Goal: Unclear

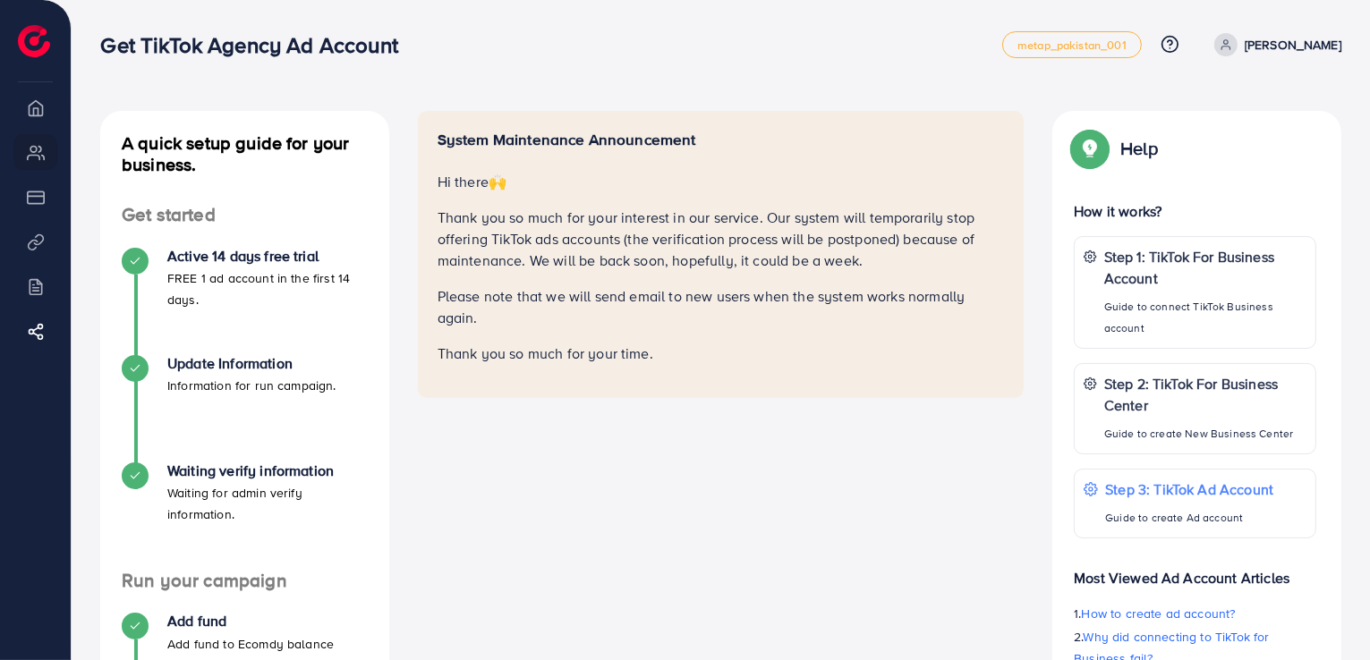
scroll to position [89, 0]
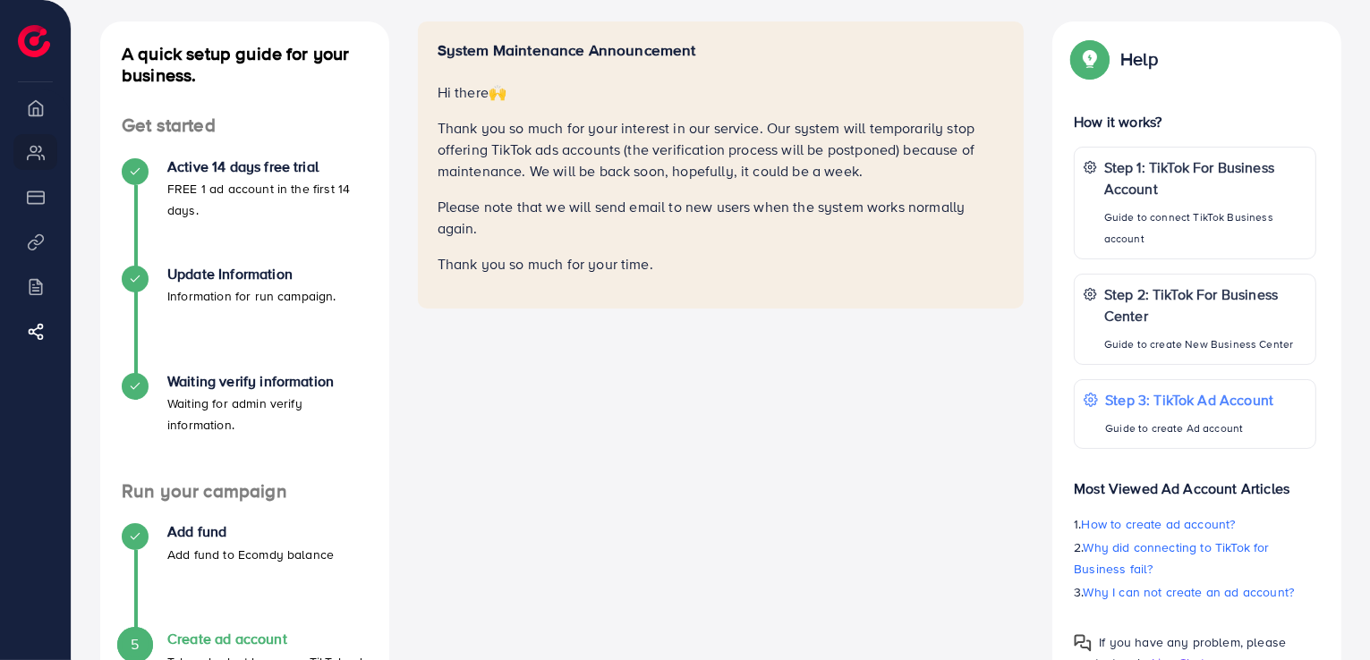
drag, startPoint x: 440, startPoint y: 89, endPoint x: 719, endPoint y: 154, distance: 285.7
click at [932, 237] on div "System Maintenance Announcement Hi there 🙌 Thank you so much for your interest …" at bounding box center [721, 158] width 567 height 234
drag, startPoint x: 462, startPoint y: 323, endPoint x: 458, endPoint y: 312, distance: 11.3
click at [462, 321] on div "System Maintenance Announcement Hi there 🙌 Thank you so much for your interest …" at bounding box center [721, 390] width 635 height 738
drag, startPoint x: 439, startPoint y: 94, endPoint x: 718, endPoint y: 226, distance: 309.0
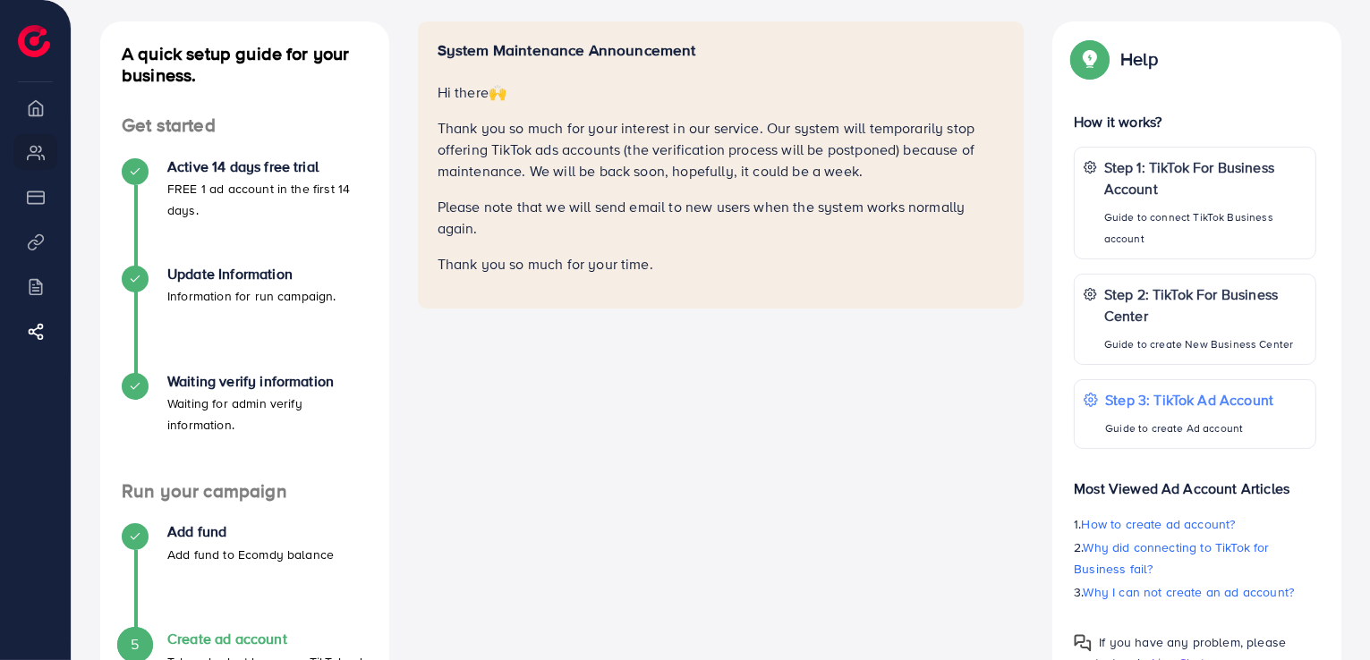
click at [839, 293] on div "System Maintenance Announcement Hi there 🙌 Thank you so much for your interest …" at bounding box center [721, 164] width 607 height 287
copy div "Hi there 🙌 Thank you so much for your interest in our service. Our system will …"
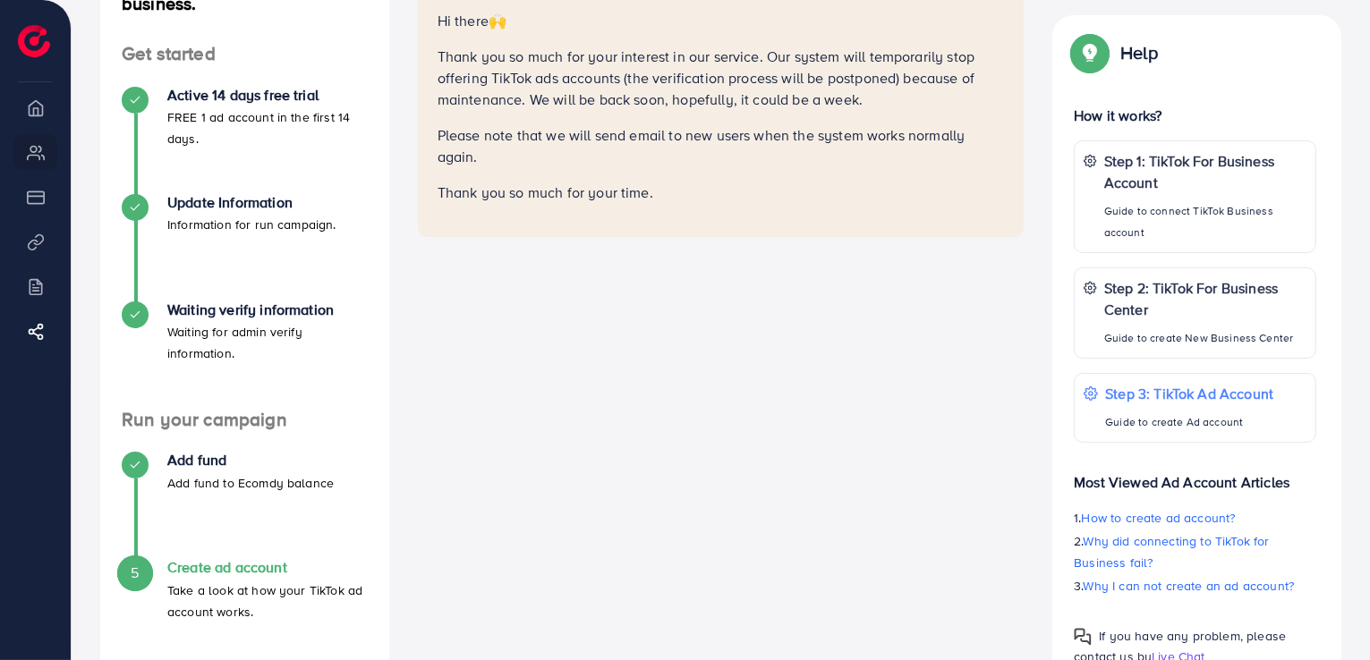
scroll to position [218, 0]
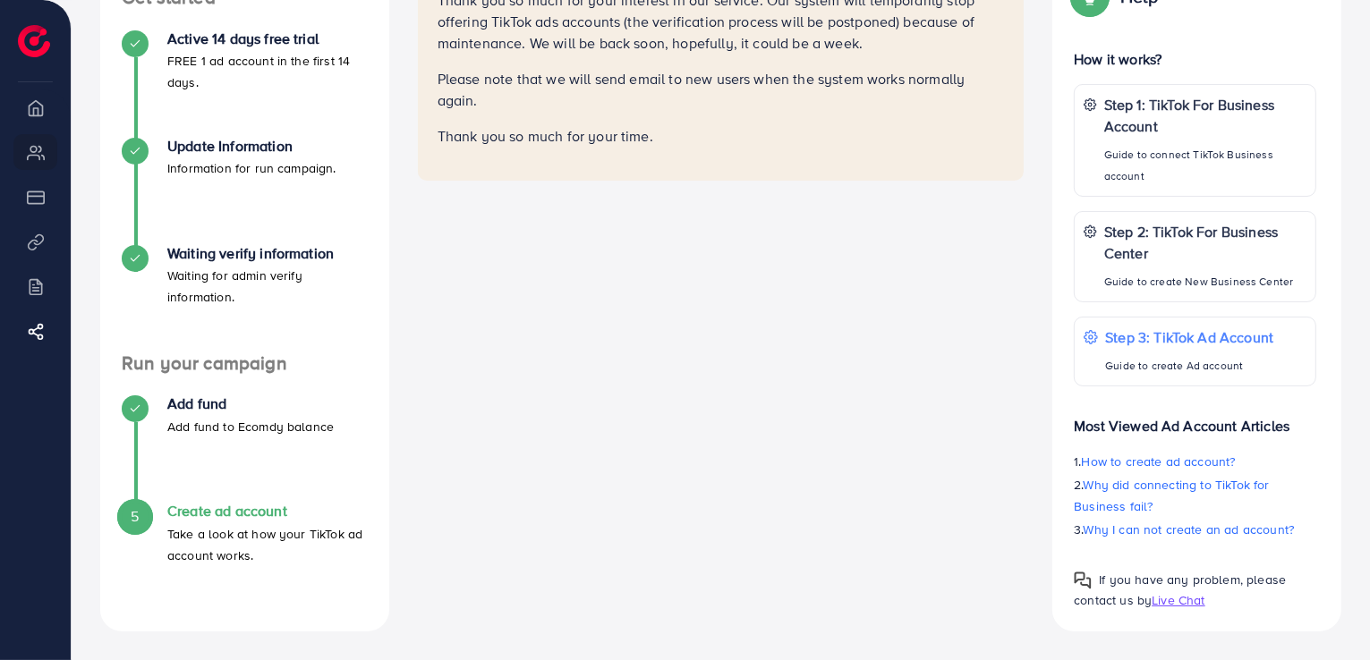
click at [720, 315] on div "System Maintenance Announcement Hi there 🙌 Thank you so much for your interest …" at bounding box center [721, 263] width 635 height 738
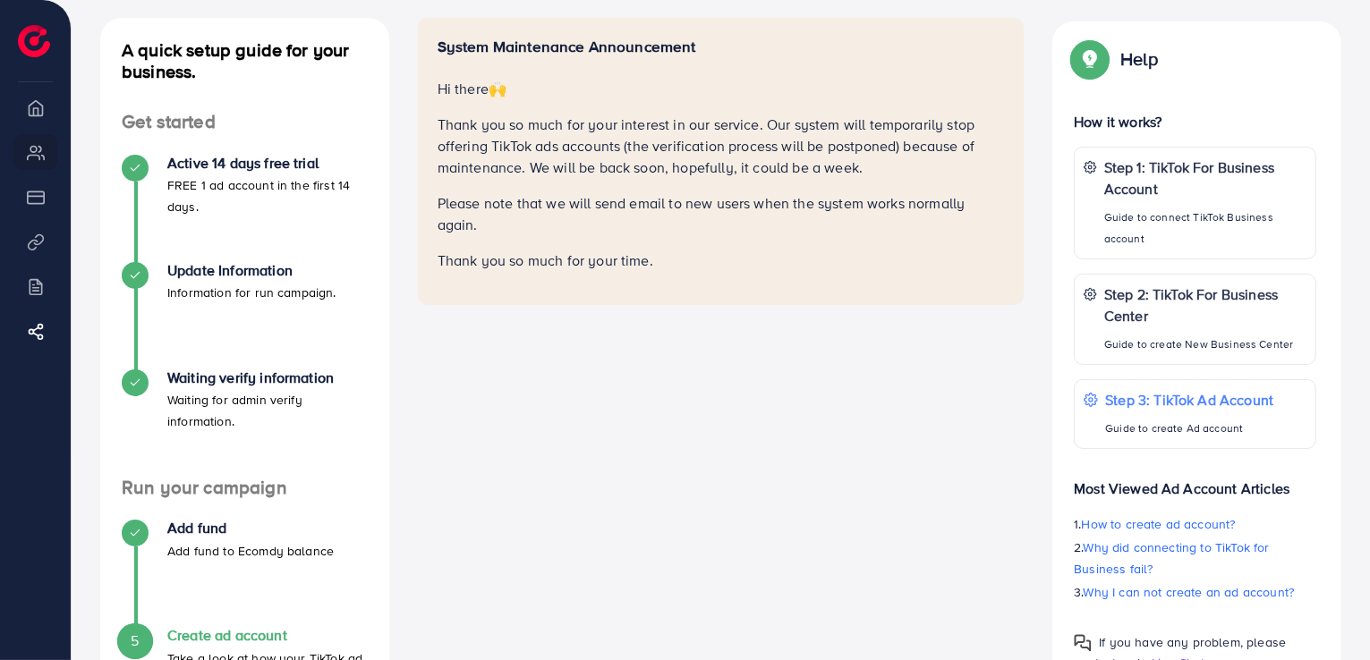
scroll to position [0, 0]
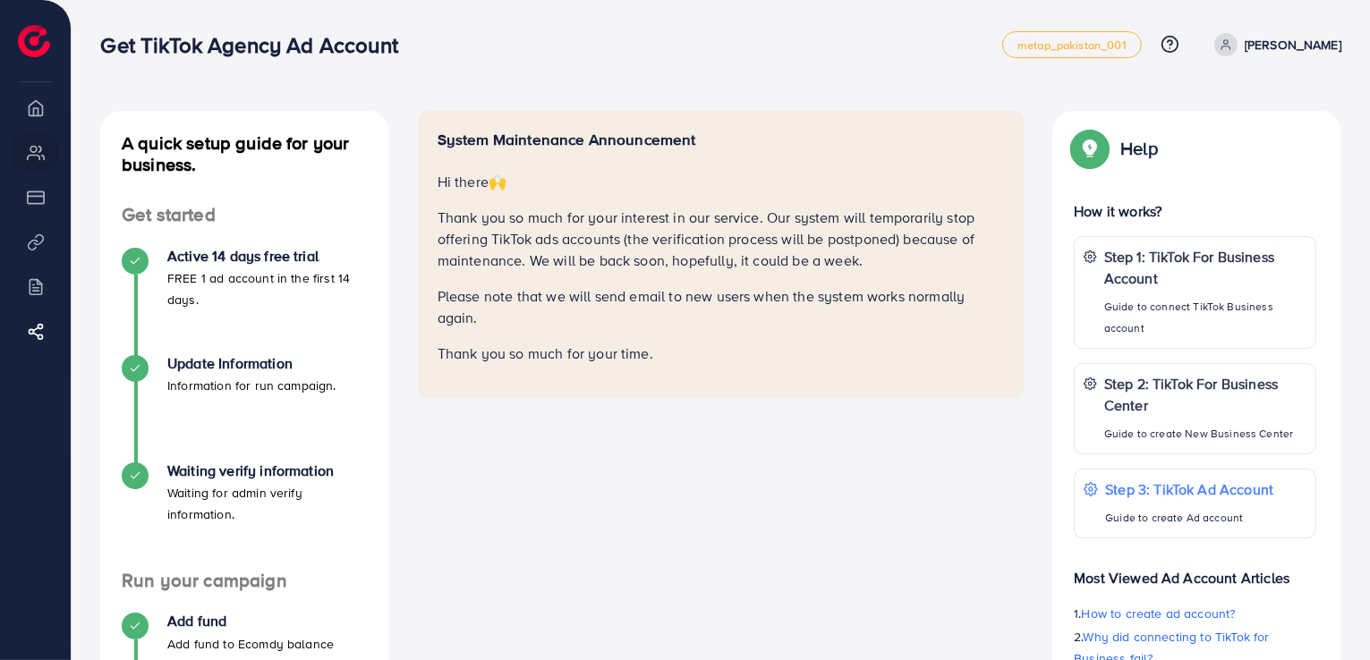
click at [24, 102] on li "Overview" at bounding box center [35, 107] width 71 height 36
drag, startPoint x: 24, startPoint y: 102, endPoint x: 510, endPoint y: 91, distance: 486.1
click at [378, 99] on div "Get TikTok Agency Ad Account metap_pakistan_001 Help Center Contact Support Pla…" at bounding box center [685, 439] width 1370 height 878
drag, startPoint x: 546, startPoint y: 91, endPoint x: 546, endPoint y: 80, distance: 11.6
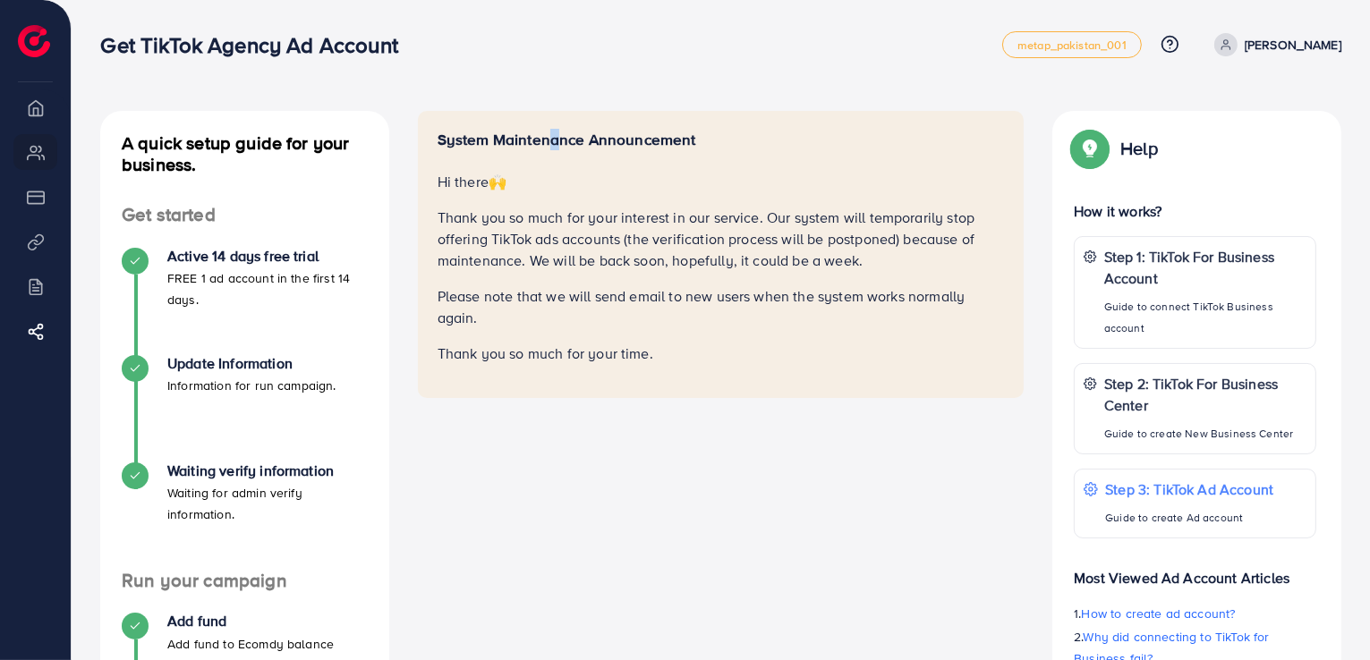
click at [546, 81] on div "A quick setup guide for your business. Get started Active 14 days free trial FR…" at bounding box center [721, 439] width 1299 height 878
click at [546, 77] on div "A quick setup guide for your business. Get started Active 14 days free trial FR…" at bounding box center [721, 439] width 1299 height 878
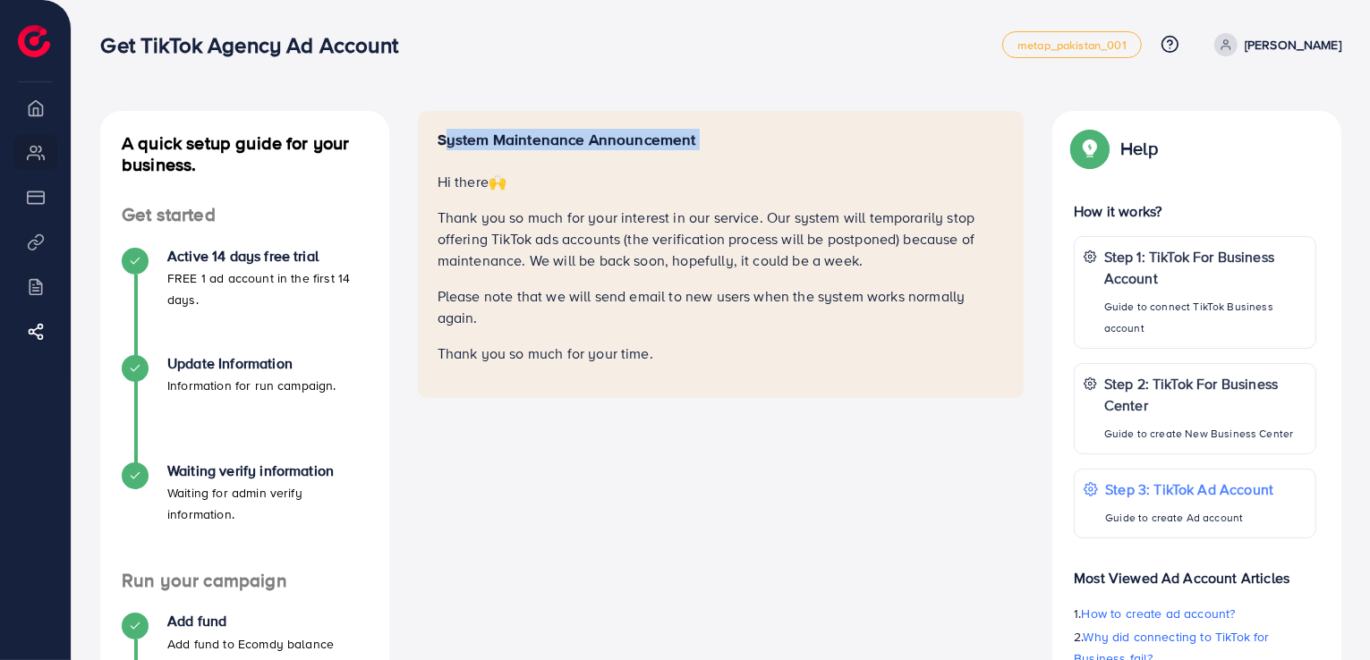
click at [546, 77] on div "A quick setup guide for your business. Get started Active 14 days free trial FR…" at bounding box center [721, 439] width 1299 height 878
click at [546, 72] on nav "Get TikTok Agency Ad Account metap_pakistan_001 Help Center Contact Support Pla…" at bounding box center [720, 45] width 1241 height 64
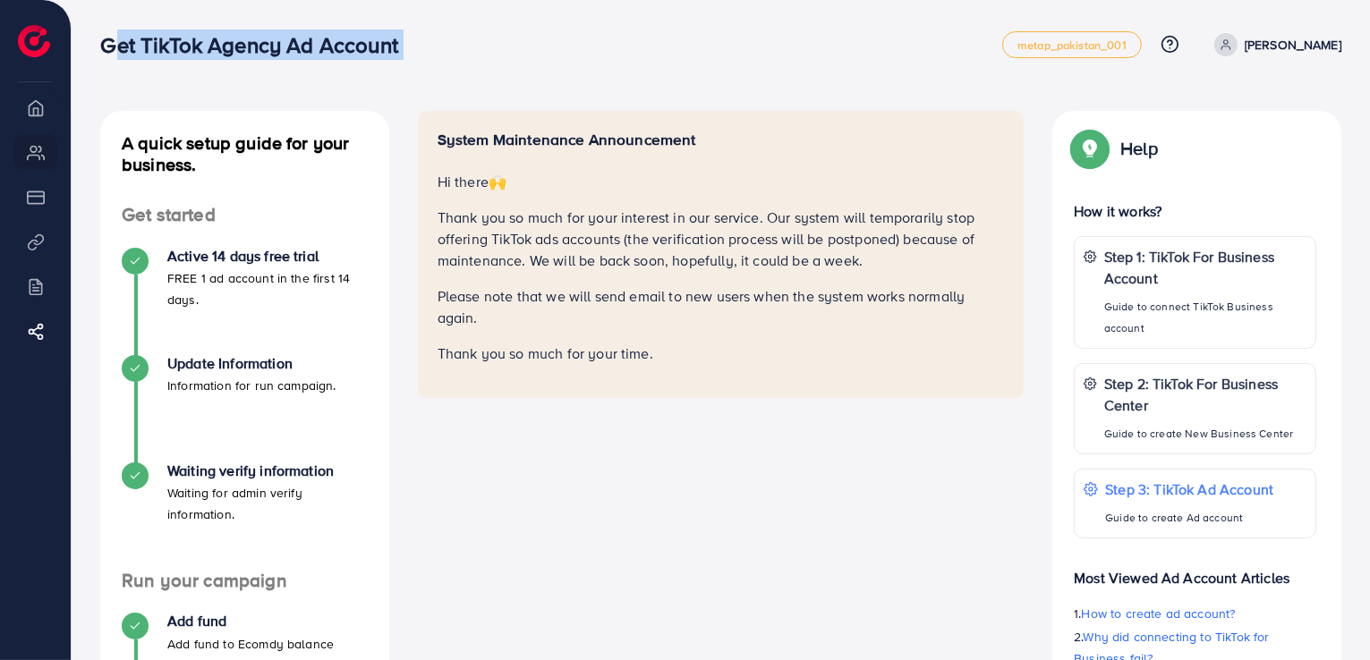
click at [546, 72] on nav "Get TikTok Agency Ad Account metap_pakistan_001 Help Center Contact Support Pla…" at bounding box center [720, 45] width 1241 height 64
click at [546, 71] on nav "Get TikTok Agency Ad Account metap_pakistan_001 Help Center Contact Support Pla…" at bounding box center [720, 45] width 1241 height 64
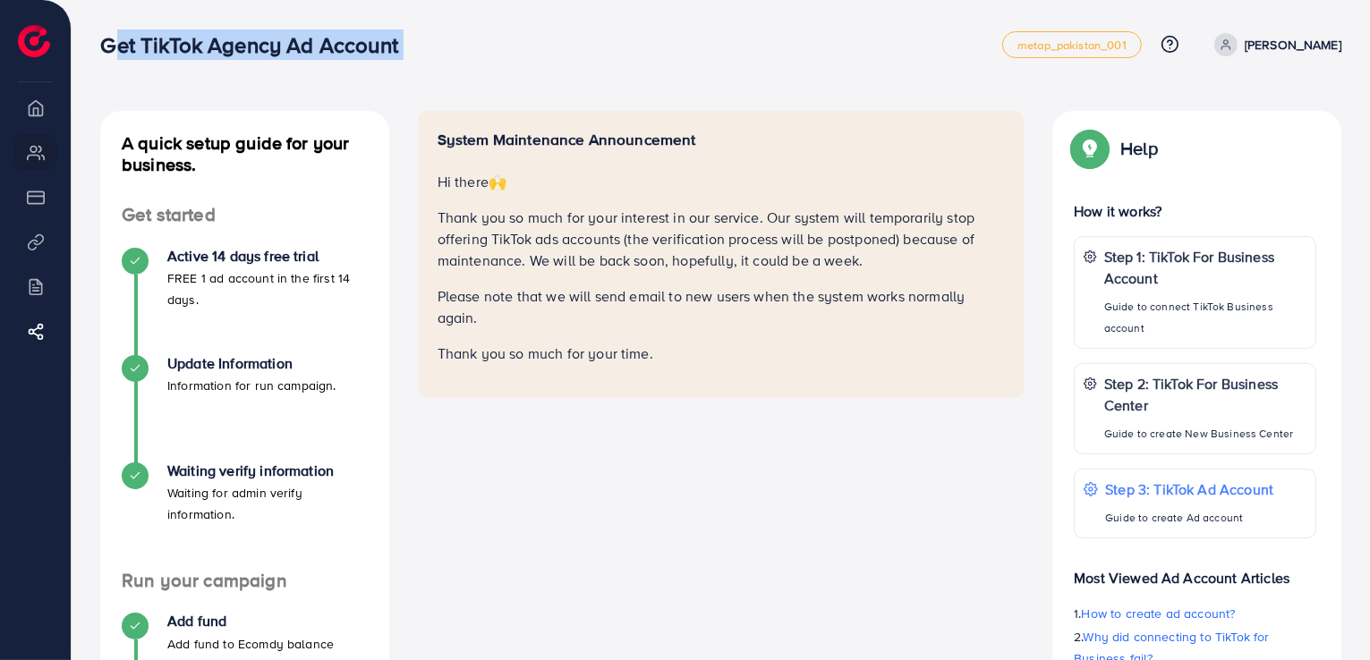
click at [546, 71] on nav "Get TikTok Agency Ad Account metap_pakistan_001 Help Center Contact Support Pla…" at bounding box center [720, 45] width 1241 height 64
click at [447, 124] on div "System Maintenance Announcement Hi there 🙌 Thank you so much for your interest …" at bounding box center [721, 254] width 607 height 287
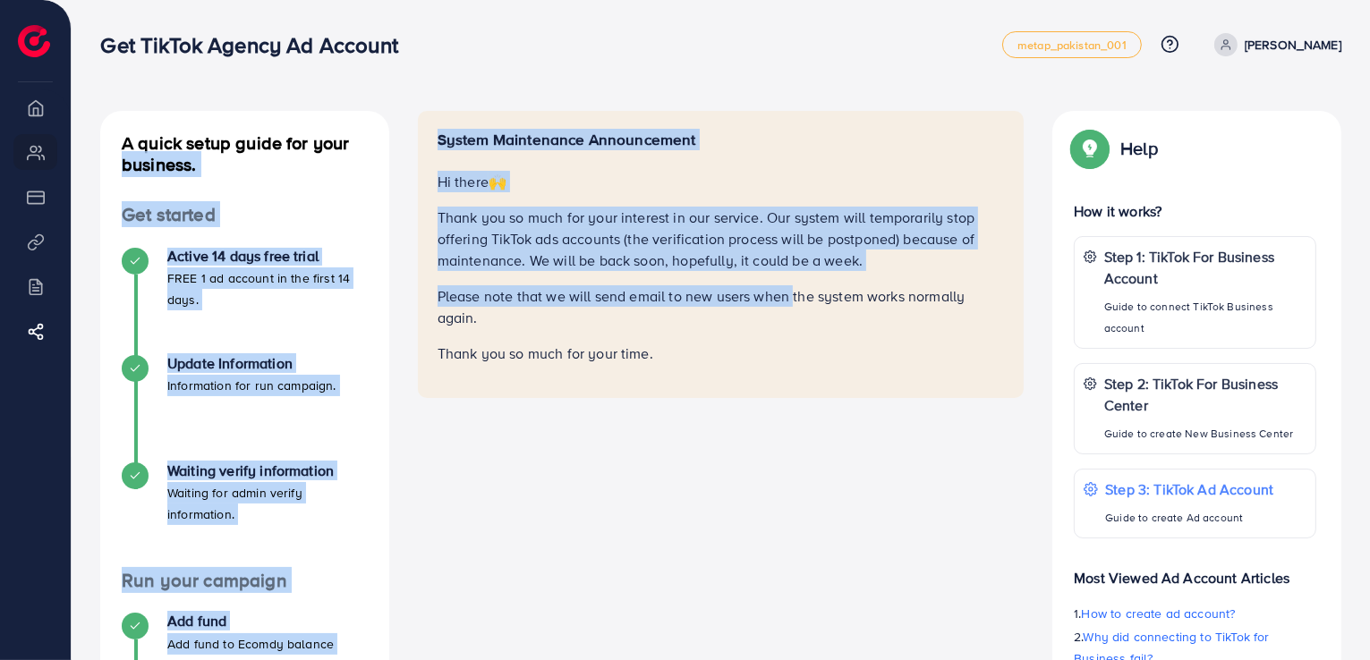
drag, startPoint x: 381, startPoint y: 111, endPoint x: 790, endPoint y: 302, distance: 451.2
click at [791, 285] on div "A quick setup guide for your business. Get started Active 14 days free trial FR…" at bounding box center [721, 480] width 1270 height 738
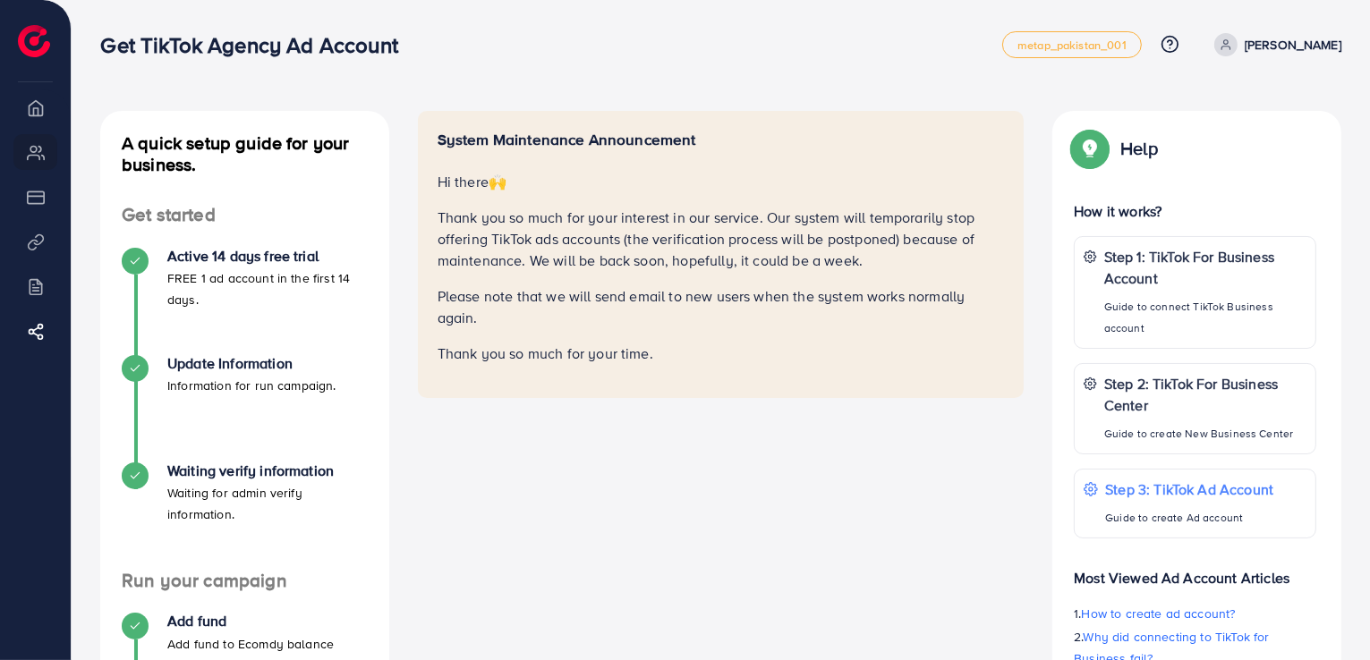
drag, startPoint x: 818, startPoint y: 378, endPoint x: 800, endPoint y: 367, distance: 20.9
click at [816, 370] on div "System Maintenance Announcement Hi there 🙌 Thank you so much for your interest …" at bounding box center [721, 254] width 607 height 287
drag, startPoint x: 440, startPoint y: 135, endPoint x: 745, endPoint y: 340, distance: 367.6
click at [745, 346] on div "System Maintenance Announcement Hi there 🙌 Thank you so much for your interest …" at bounding box center [721, 248] width 567 height 234
